Goal: Information Seeking & Learning: Check status

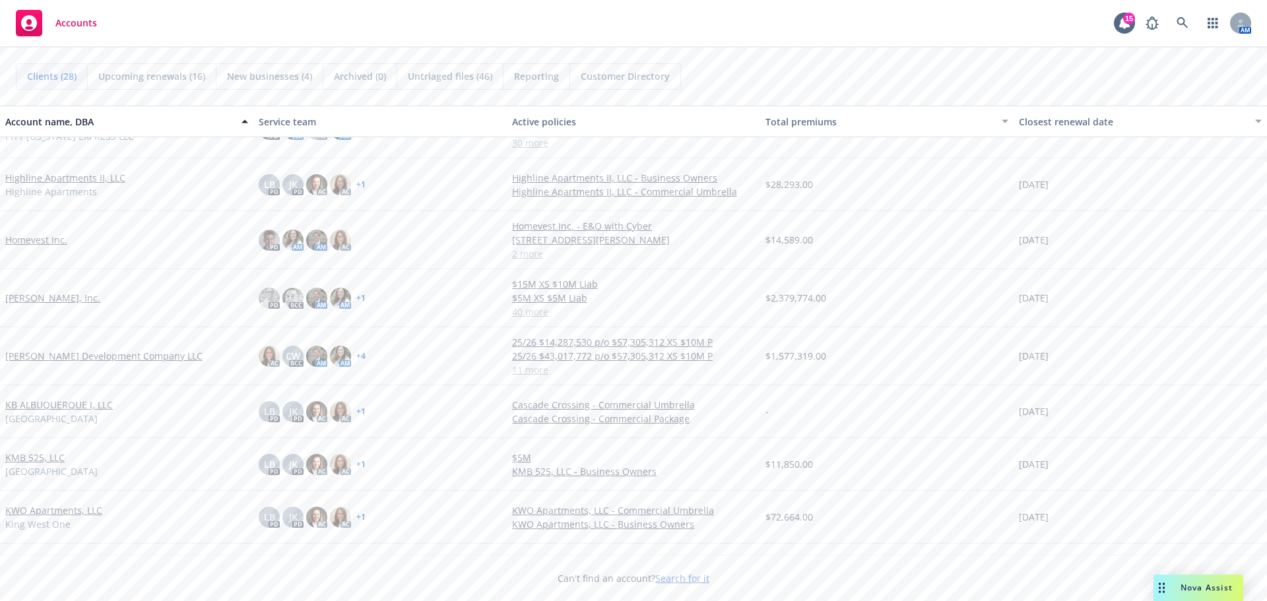
scroll to position [792, 0]
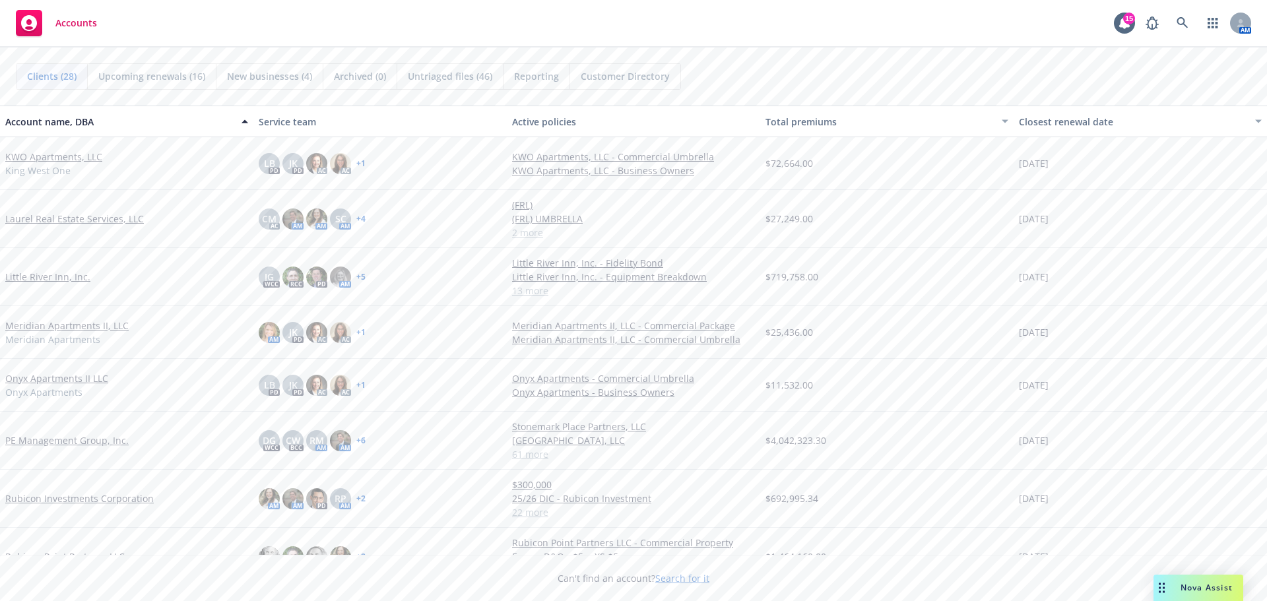
click at [67, 441] on link "PE Management Group, Inc." at bounding box center [66, 440] width 123 height 14
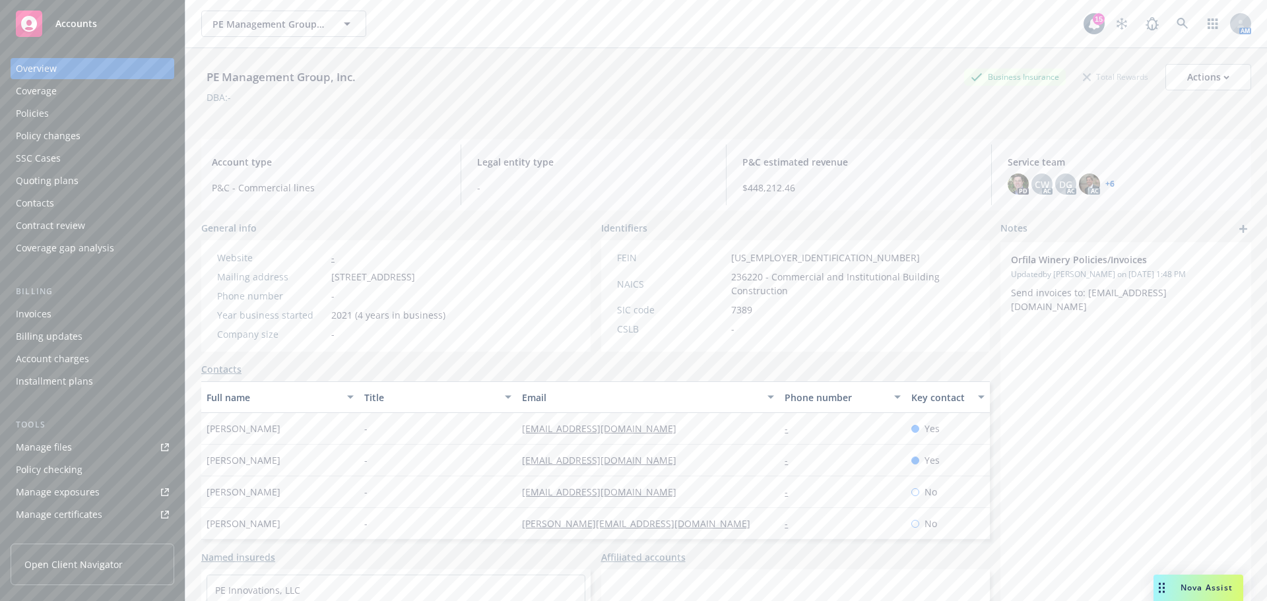
click at [69, 117] on div "Policies" at bounding box center [92, 113] width 153 height 21
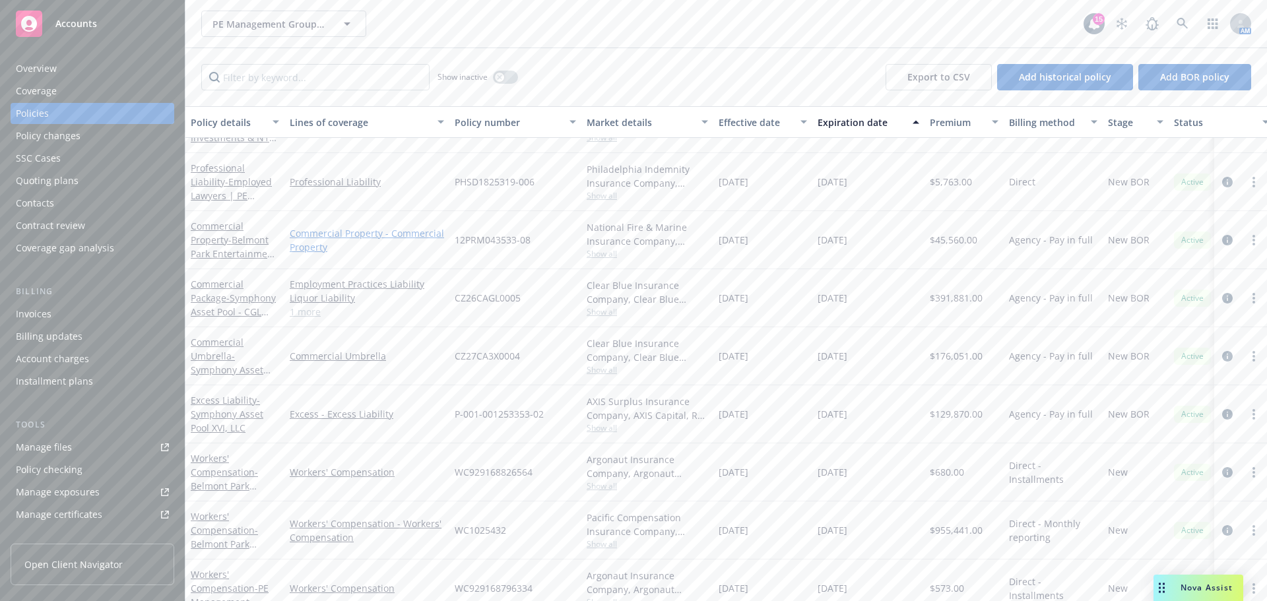
scroll to position [66, 0]
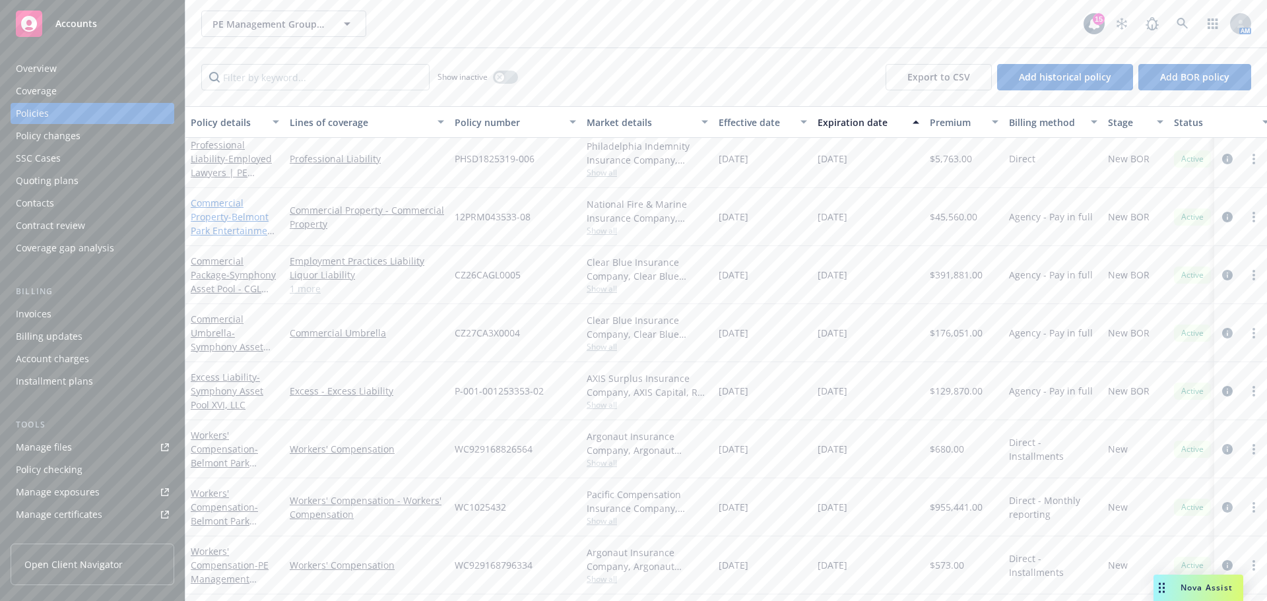
click at [253, 214] on span "- Belmont Park Entertainment, LLC (formerly SDCC)" at bounding box center [235, 230] width 88 height 40
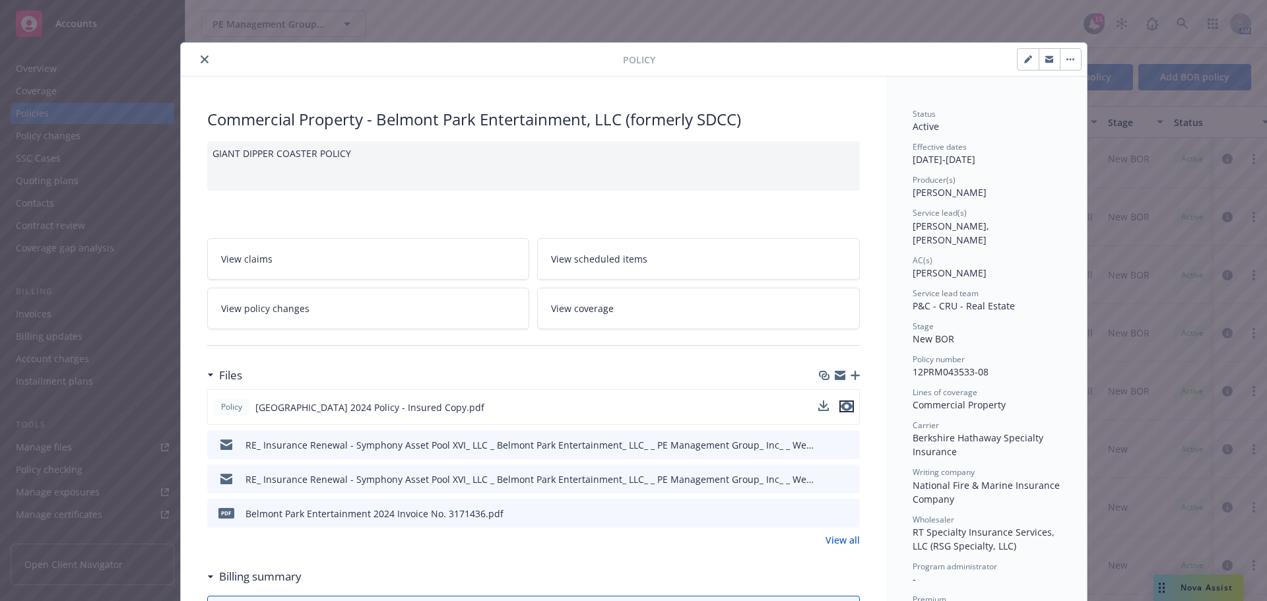
click at [842, 406] on icon "preview file" at bounding box center [846, 406] width 12 height 9
click at [202, 59] on icon "close" at bounding box center [205, 59] width 8 height 8
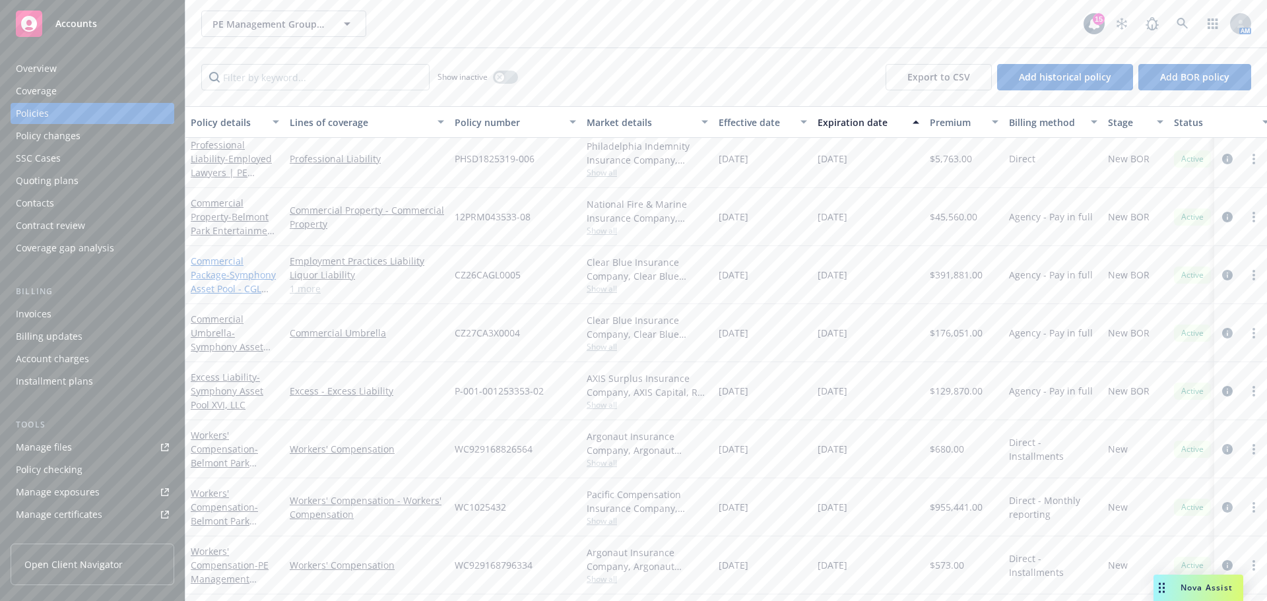
click at [210, 260] on link "Commercial Package - Symphony Asset Pool - CGL $2M/$4M/$4M" at bounding box center [233, 282] width 85 height 54
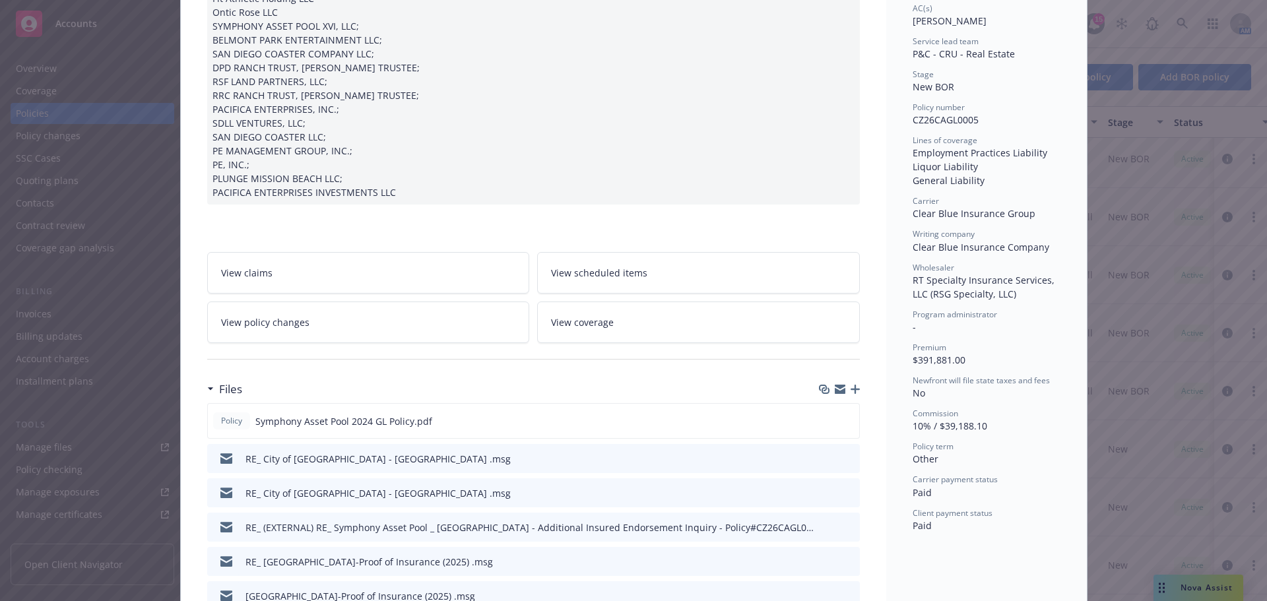
scroll to position [264, 0]
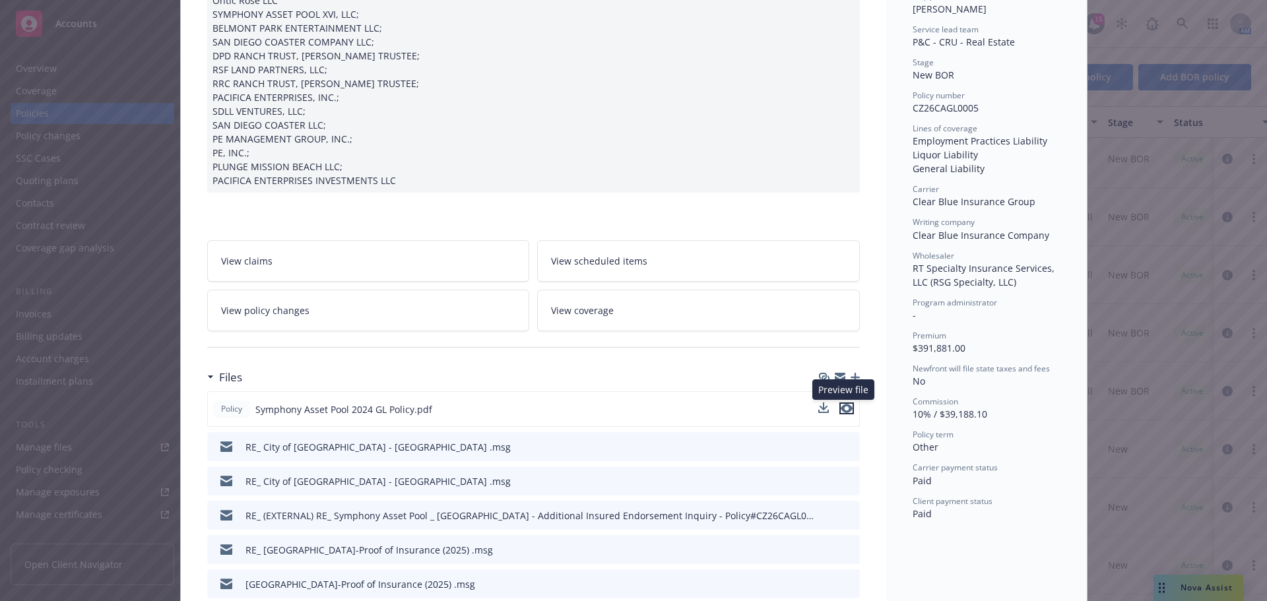
click at [842, 405] on icon "preview file" at bounding box center [846, 408] width 12 height 9
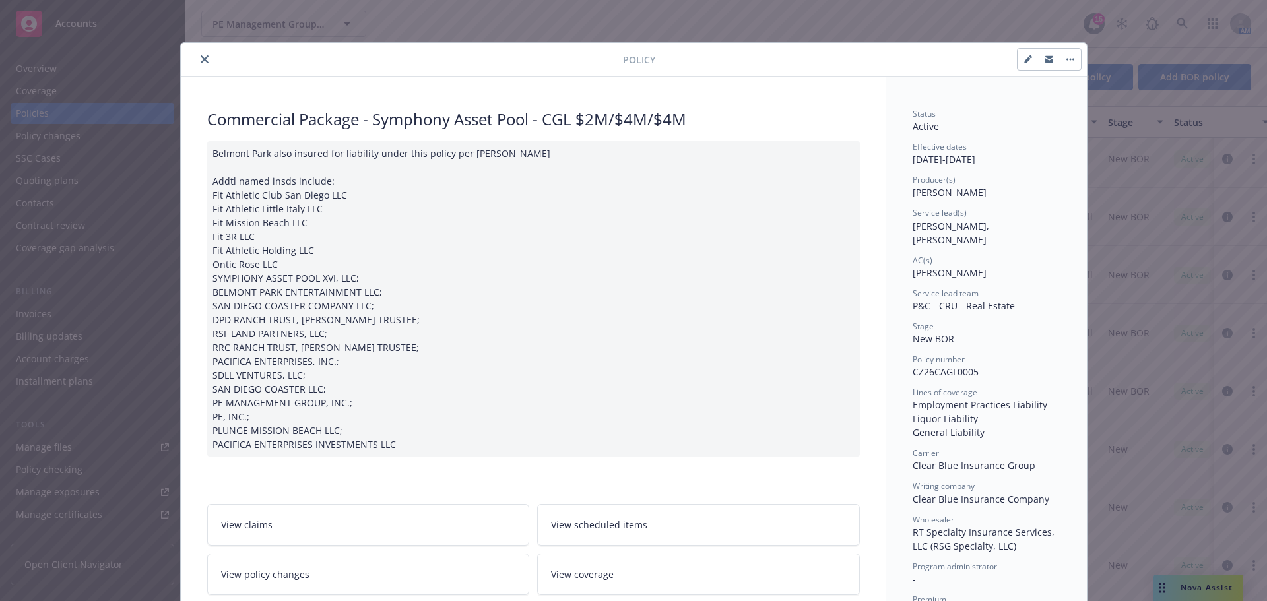
click at [202, 59] on icon "close" at bounding box center [205, 59] width 8 height 8
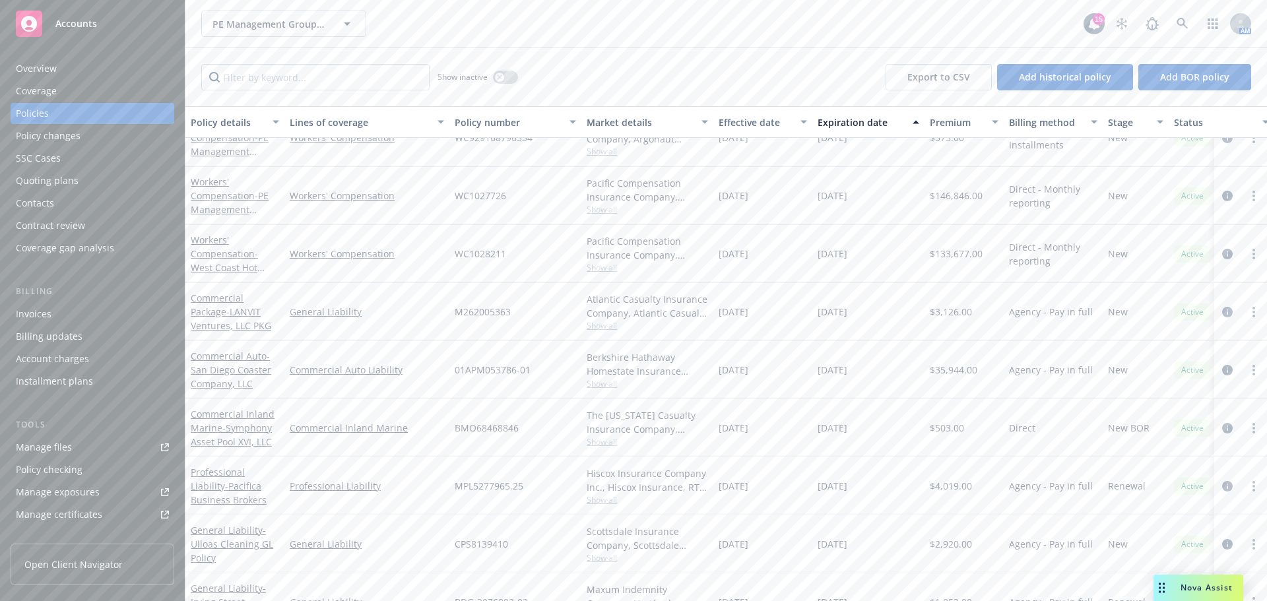
scroll to position [396, 0]
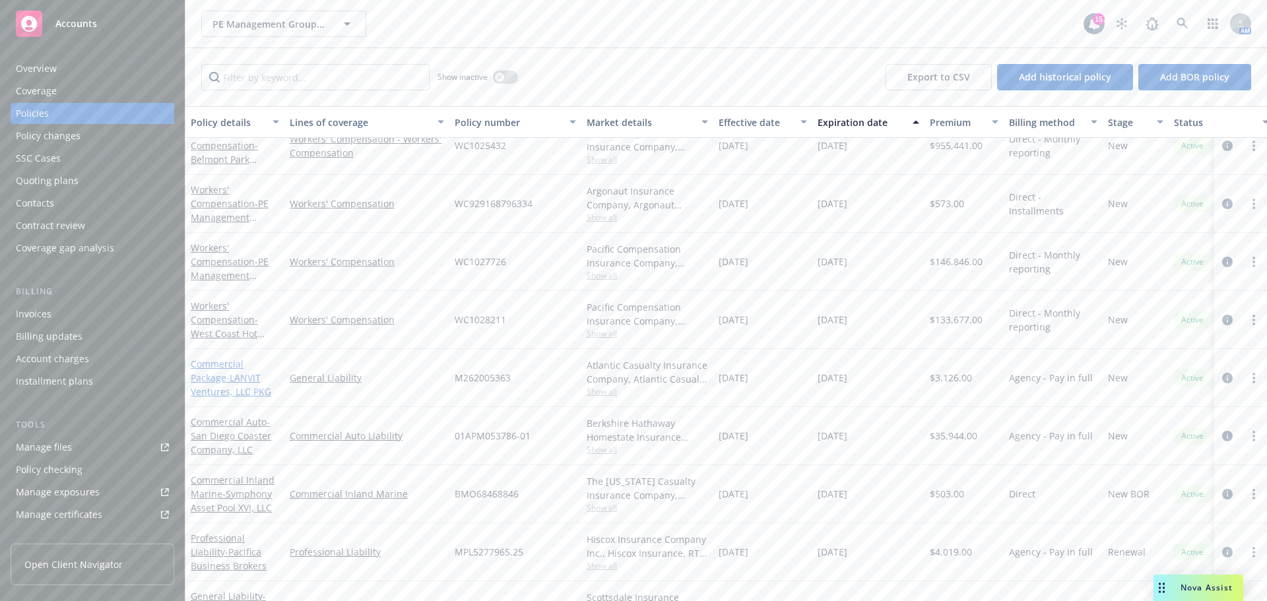
click at [212, 363] on link "Commercial Package - LANVIT Ventures, LLC PKG" at bounding box center [231, 378] width 80 height 40
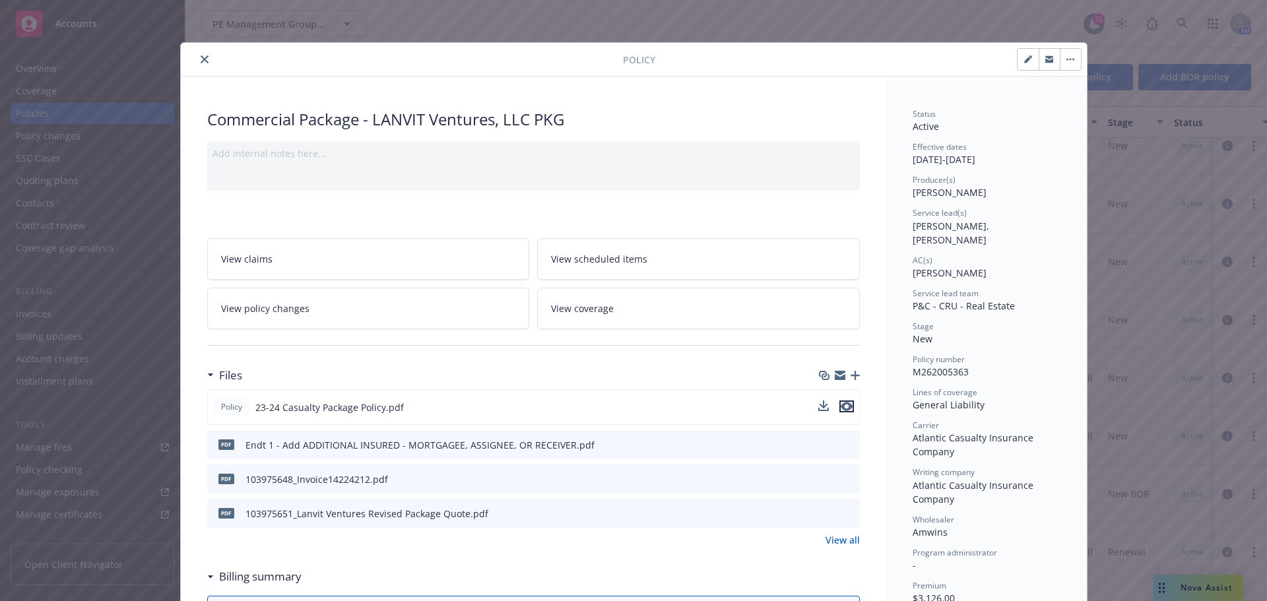
click at [840, 404] on icon "preview file" at bounding box center [846, 406] width 12 height 9
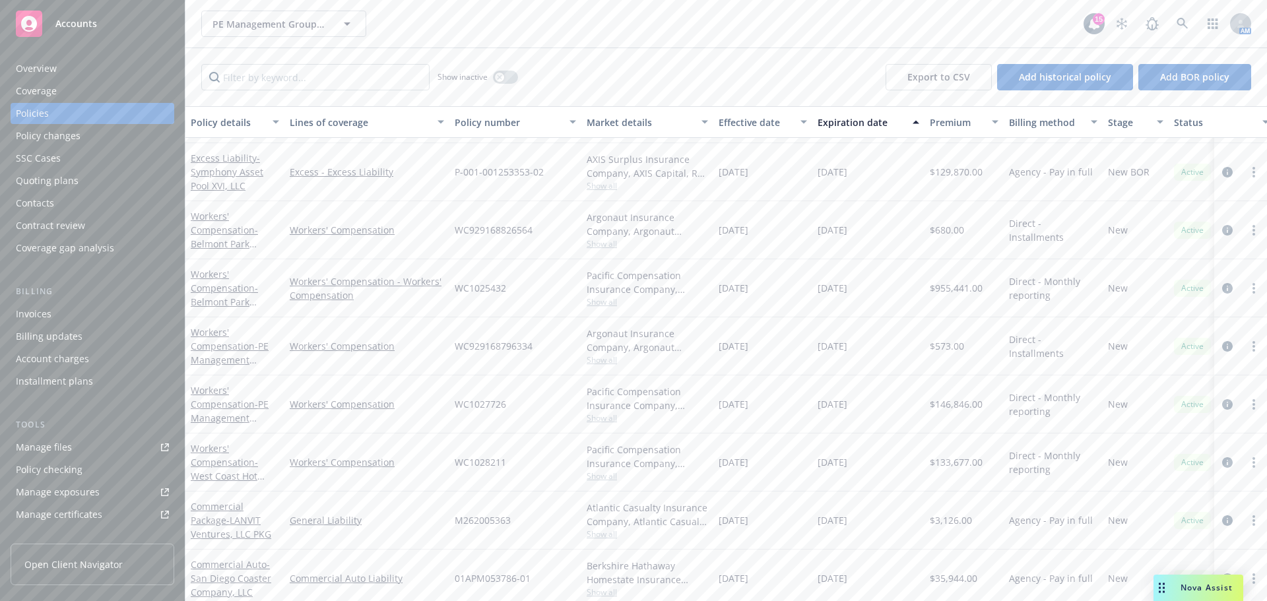
scroll to position [330, 0]
